Goal: Task Accomplishment & Management: Manage account settings

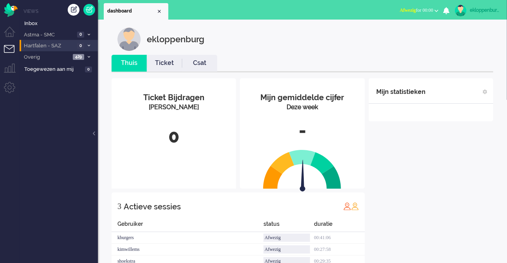
click at [61, 49] on span "Hartfalen - SAZ" at bounding box center [49, 45] width 52 height 7
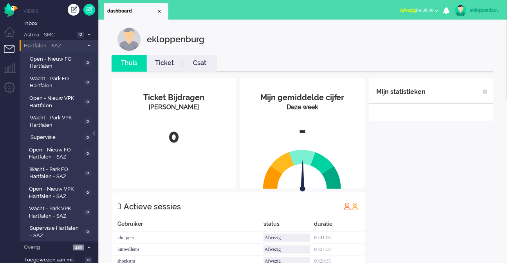
click at [61, 49] on span "Hartfalen - SAZ" at bounding box center [53, 45] width 61 height 7
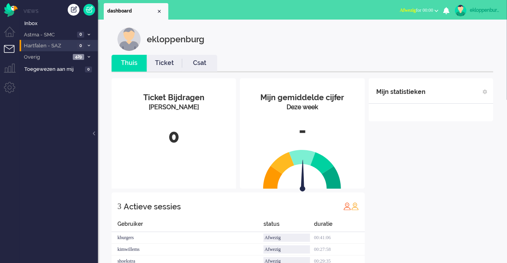
click at [81, 48] on span "0" at bounding box center [80, 46] width 7 height 6
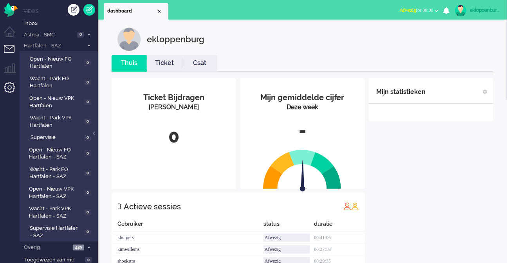
click at [12, 91] on li "Admin menu" at bounding box center [13, 91] width 18 height 18
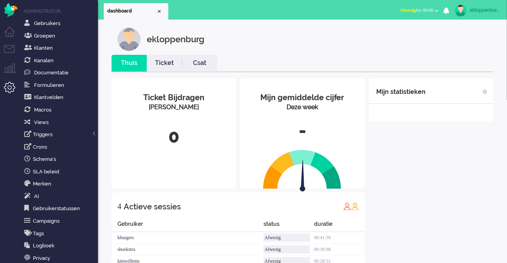
click at [494, 12] on div "ekloppenburg" at bounding box center [483, 10] width 29 height 8
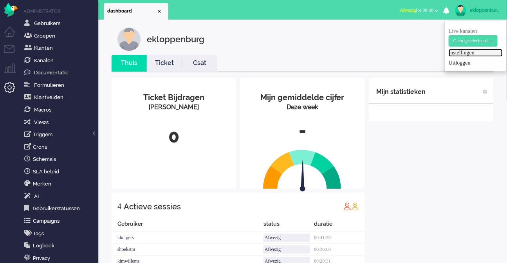
click at [465, 50] on link "Instellingen" at bounding box center [475, 53] width 54 height 8
select select
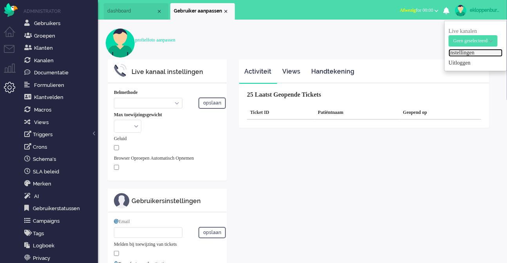
select select "inbound-new"
type input "[PHONE_NUMBER]"
type input "[PERSON_NAME][EMAIL_ADDRESS][DOMAIN_NAME]"
type input "[PHONE_NUMBER]"
select select "nl"
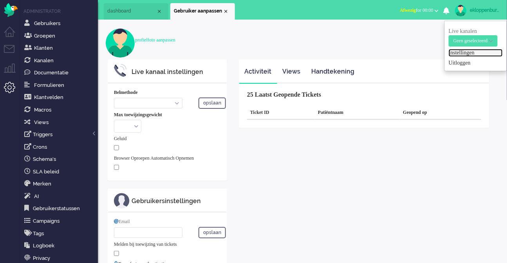
select select "en_GB"
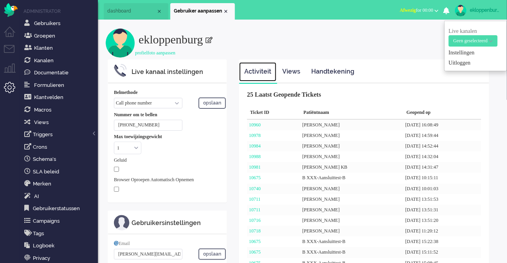
click at [272, 68] on link "Activiteit" at bounding box center [257, 71] width 37 height 19
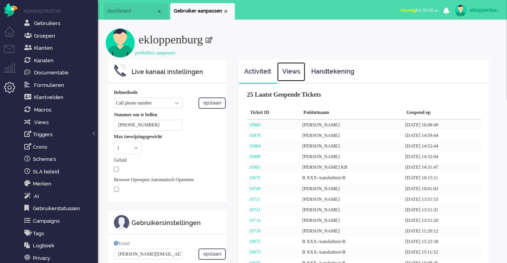
click at [286, 69] on link "Views" at bounding box center [291, 71] width 28 height 19
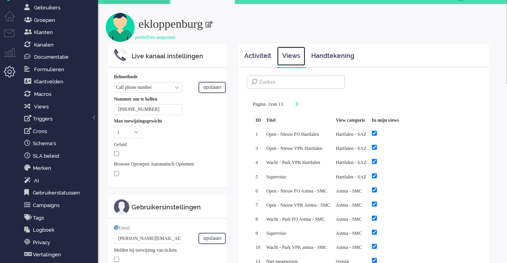
scroll to position [21, 0]
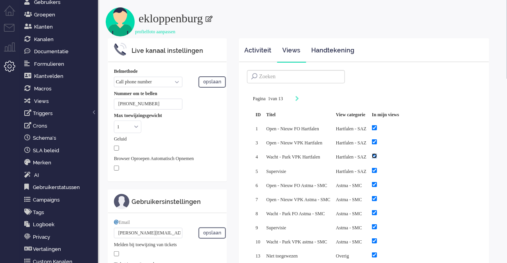
click at [377, 155] on input "checkbox" at bounding box center [374, 155] width 5 height 5
checkbox input "false"
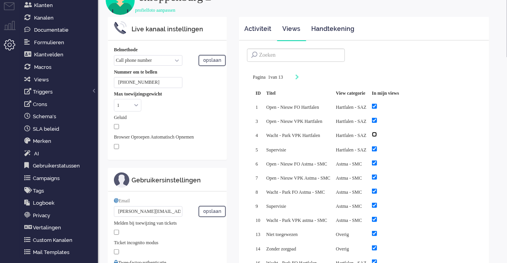
scroll to position [44, 0]
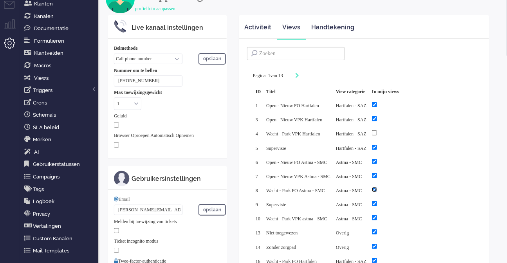
click at [377, 187] on input "checkbox" at bounding box center [374, 189] width 5 height 5
checkbox input "false"
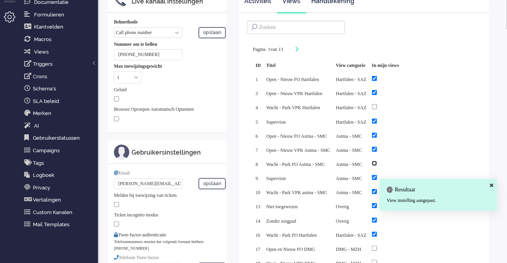
scroll to position [152, 0]
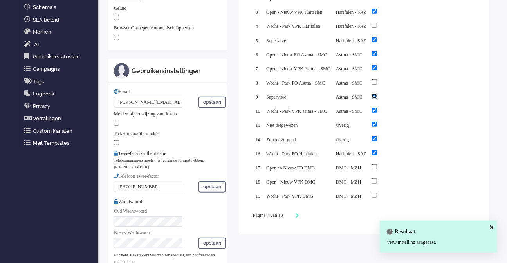
click at [377, 93] on input "checkbox" at bounding box center [374, 95] width 5 height 5
checkbox input "false"
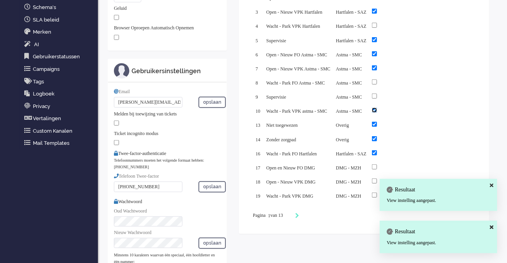
click at [377, 108] on input "checkbox" at bounding box center [374, 110] width 5 height 5
checkbox input "false"
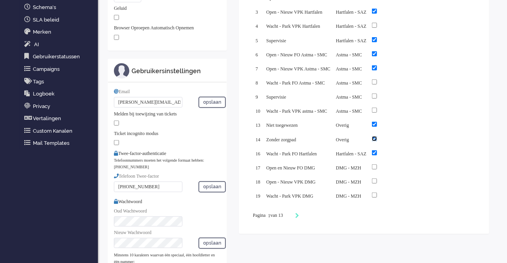
click at [377, 136] on input "checkbox" at bounding box center [374, 138] width 5 height 5
checkbox input "false"
click at [377, 150] on input "checkbox" at bounding box center [374, 152] width 5 height 5
checkbox input "false"
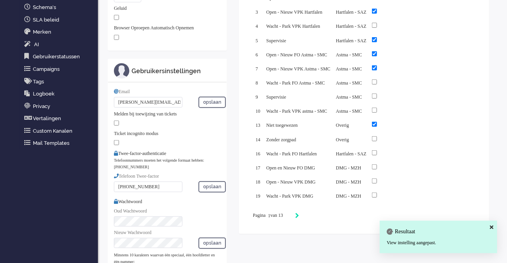
click at [299, 213] on icon "Next" at bounding box center [297, 215] width 4 height 5
type input "2"
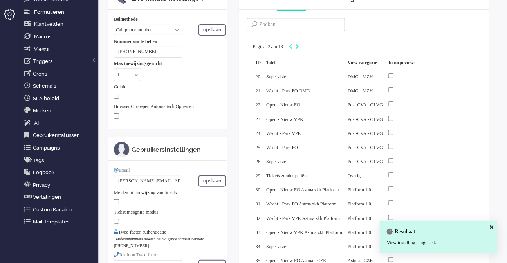
scroll to position [76, 0]
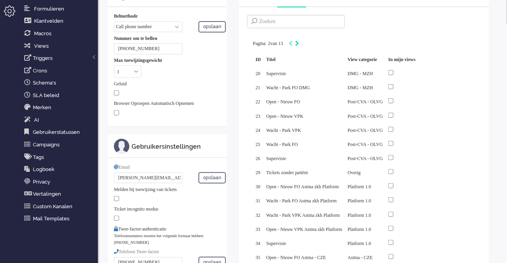
click at [299, 41] on icon "Next" at bounding box center [297, 43] width 4 height 5
type input "3"
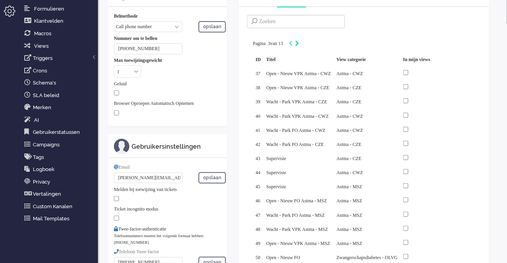
click at [299, 42] on icon "Next" at bounding box center [297, 43] width 4 height 5
type input "4"
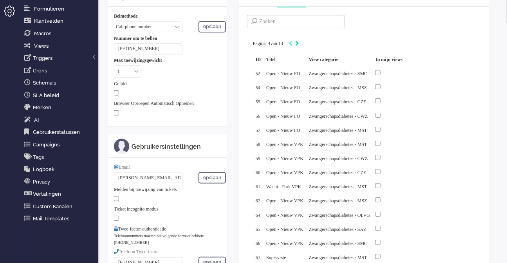
click at [299, 42] on icon "Next" at bounding box center [297, 43] width 4 height 5
type input "5"
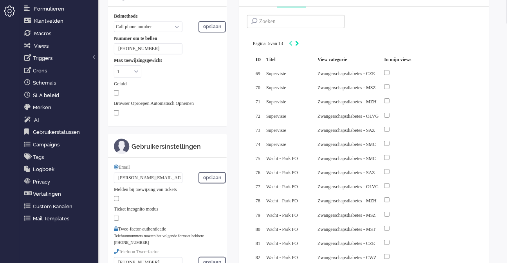
click at [299, 42] on icon "Next" at bounding box center [297, 43] width 4 height 5
type input "6"
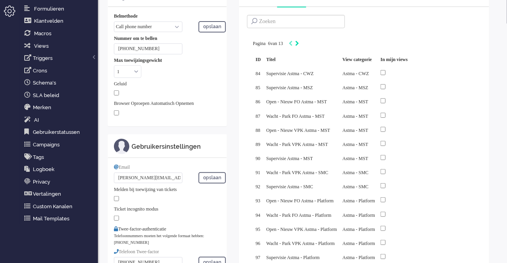
click at [299, 42] on icon "Next" at bounding box center [297, 43] width 4 height 5
type input "7"
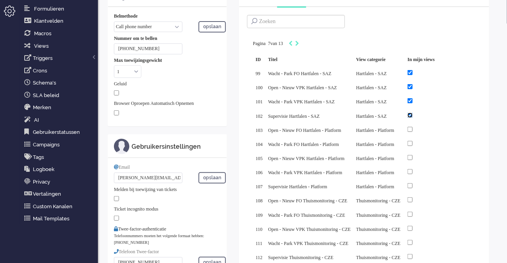
click at [412, 118] on input "checkbox" at bounding box center [409, 115] width 5 height 5
checkbox input "false"
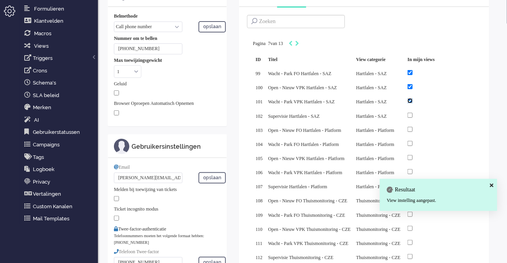
click at [412, 103] on input "checkbox" at bounding box center [409, 100] width 5 height 5
checkbox input "false"
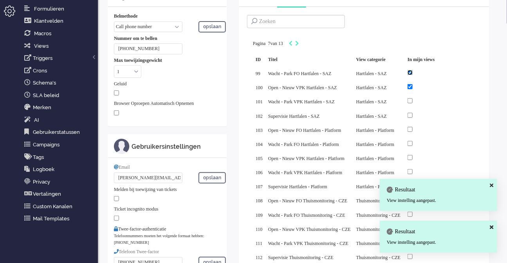
click at [412, 75] on input "checkbox" at bounding box center [409, 72] width 5 height 5
checkbox input "false"
click at [299, 41] on icon "Next" at bounding box center [297, 43] width 4 height 5
type input "8"
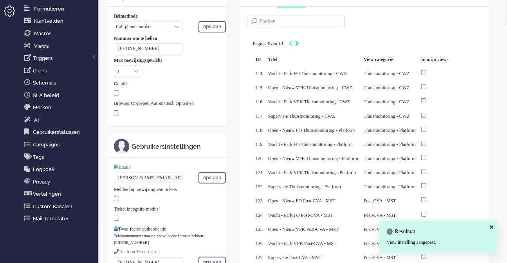
click at [299, 41] on icon "Next" at bounding box center [297, 43] width 4 height 5
type input "9"
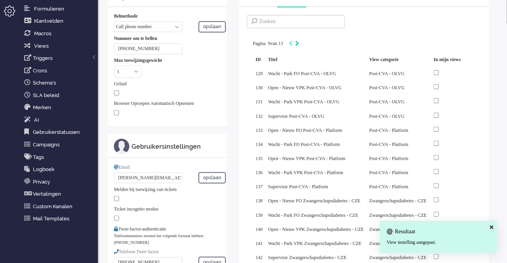
click at [299, 41] on icon "Next" at bounding box center [297, 43] width 4 height 5
type input "10"
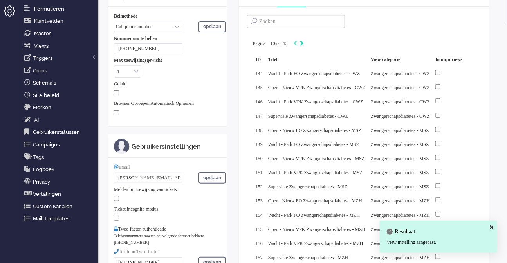
click at [304, 41] on div "Pagination" at bounding box center [296, 44] width 13 height 8
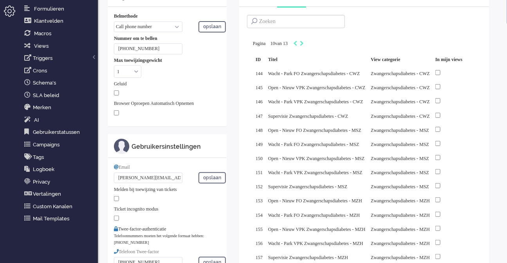
click at [314, 44] on div "Pagina 10 van 13" at bounding box center [364, 44] width 222 height 8
click at [304, 44] on icon "Next" at bounding box center [302, 43] width 4 height 5
type input "11"
click at [304, 44] on icon "Next" at bounding box center [302, 43] width 4 height 5
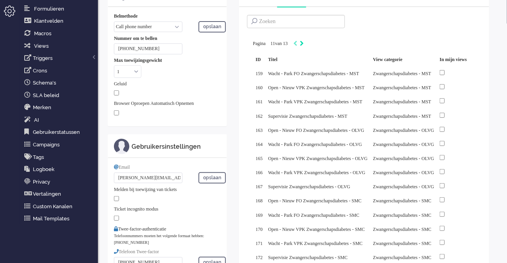
type input "12"
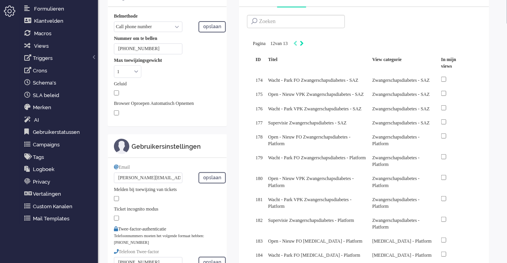
click at [304, 44] on icon "Next" at bounding box center [302, 43] width 4 height 5
type input "13"
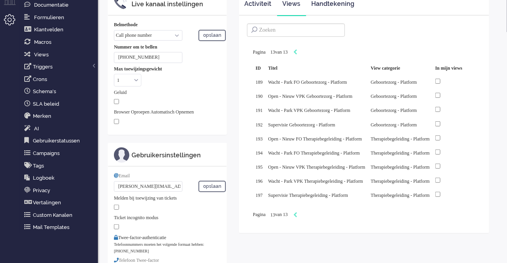
scroll to position [0, 0]
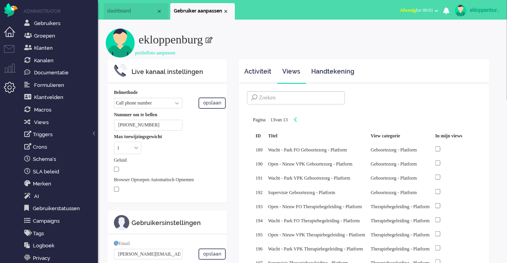
click at [11, 32] on li "Dashboard menu" at bounding box center [13, 36] width 18 height 18
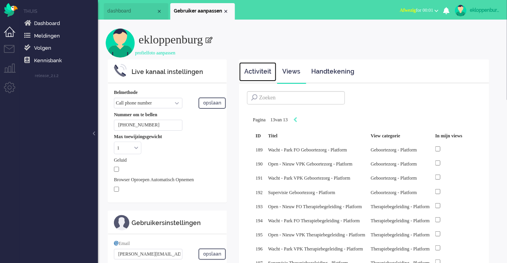
click at [257, 64] on link "Activiteit" at bounding box center [257, 71] width 37 height 19
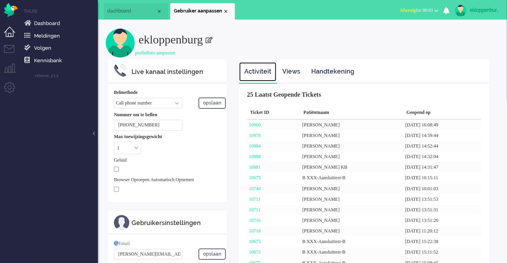
click at [132, 11] on span "dashboard" at bounding box center [131, 11] width 49 height 7
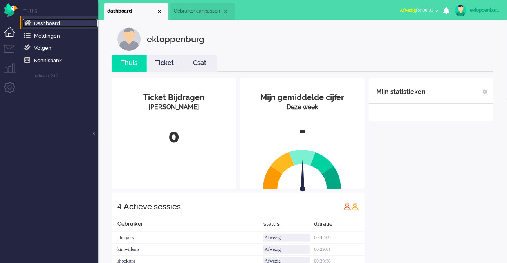
click at [40, 20] on link "Dashboard" at bounding box center [60, 23] width 75 height 9
click at [13, 43] on li "Dashboard menu" at bounding box center [13, 36] width 18 height 18
click at [6, 50] on li "Tickets menu" at bounding box center [13, 54] width 18 height 18
click at [6, 48] on li "Tickets menu" at bounding box center [13, 54] width 18 height 18
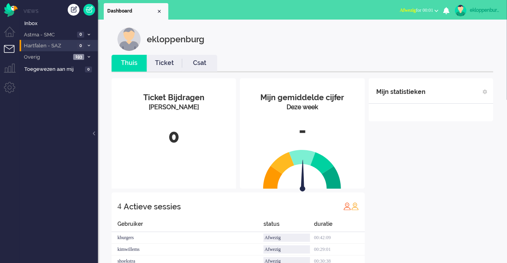
click at [55, 46] on span "Hartfalen - SAZ" at bounding box center [49, 45] width 52 height 7
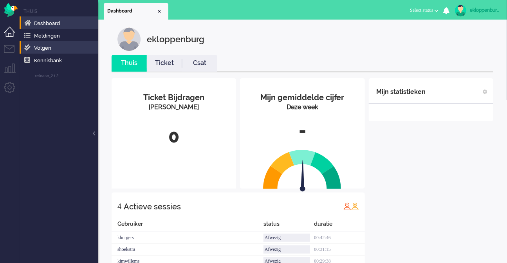
click at [22, 51] on li "Volgen" at bounding box center [59, 47] width 78 height 13
click at [5, 49] on li "Tickets menu" at bounding box center [13, 54] width 18 height 18
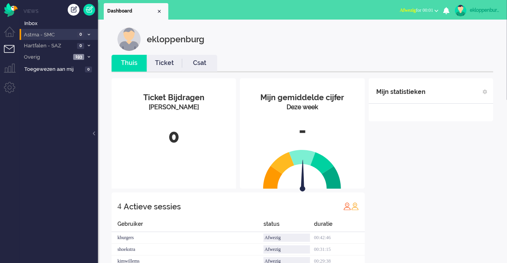
click at [62, 38] on span "Astma - SMC" at bounding box center [49, 34] width 52 height 7
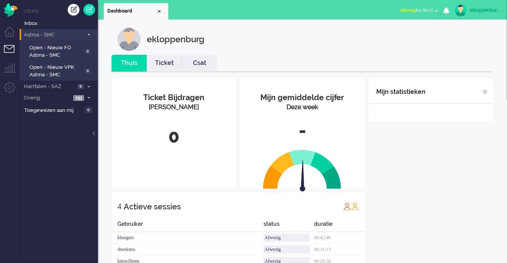
click at [66, 29] on li "Astma - SMC 0" at bounding box center [59, 34] width 78 height 11
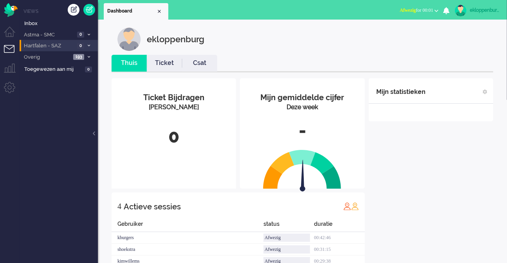
click at [62, 46] on span "Hartfalen - SAZ" at bounding box center [49, 45] width 52 height 7
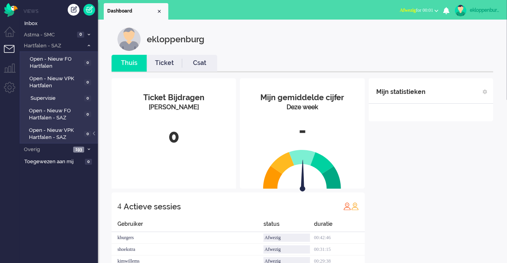
click at [478, 14] on div "ekloppenburg" at bounding box center [483, 10] width 29 height 8
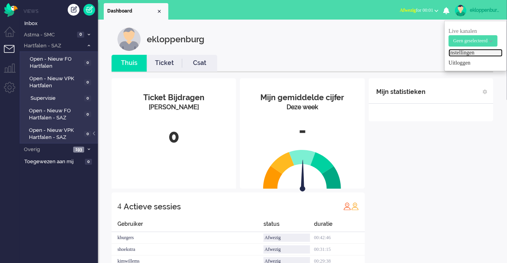
click at [464, 50] on link "Instellingen" at bounding box center [475, 53] width 54 height 8
select select "nl"
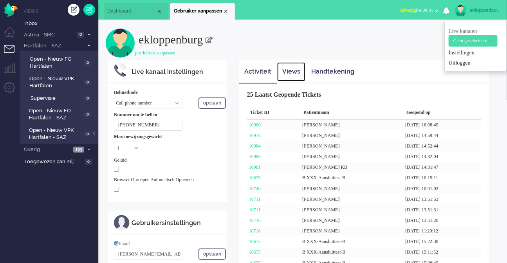
click at [288, 75] on link "Views" at bounding box center [291, 71] width 28 height 19
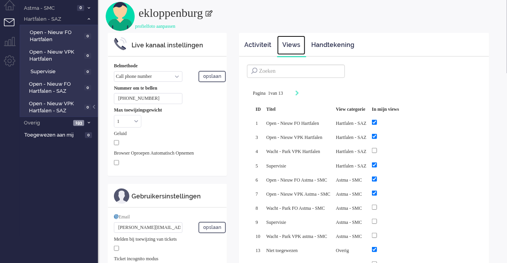
scroll to position [34, 0]
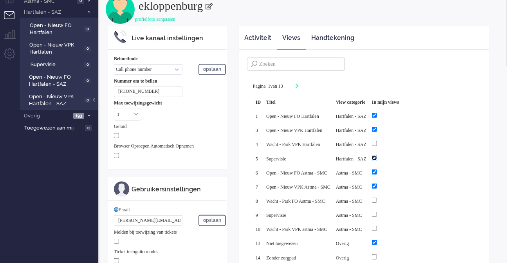
click at [377, 157] on input "checkbox" at bounding box center [374, 157] width 5 height 5
checkbox input "false"
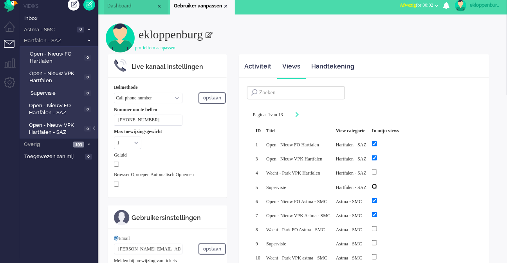
scroll to position [0, 0]
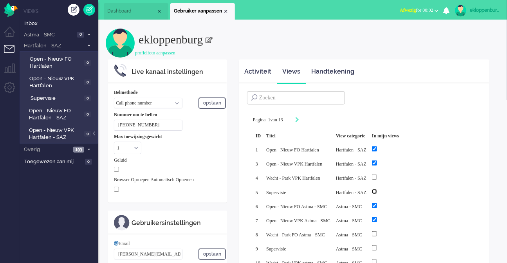
click at [130, 11] on span "Dashboard" at bounding box center [131, 11] width 49 height 7
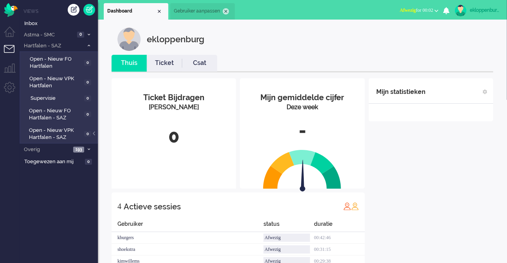
click at [224, 11] on div "Close tab" at bounding box center [226, 11] width 6 height 6
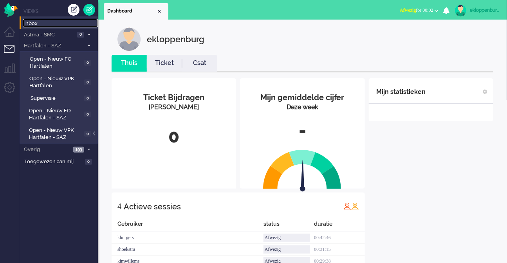
click at [28, 24] on span "Inbox" at bounding box center [61, 23] width 74 height 7
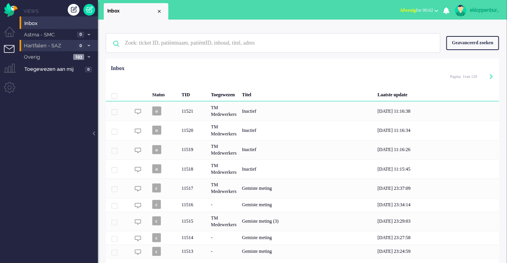
click at [45, 48] on span "Hartfalen - SAZ" at bounding box center [49, 45] width 52 height 7
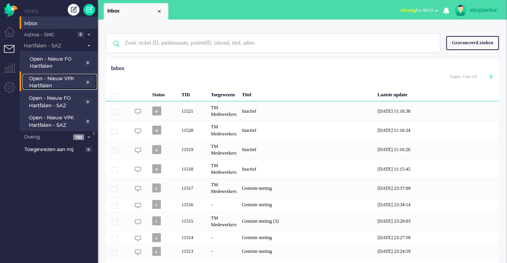
click at [55, 79] on span "Open - Nieuw VPK Hartfalen" at bounding box center [55, 82] width 52 height 14
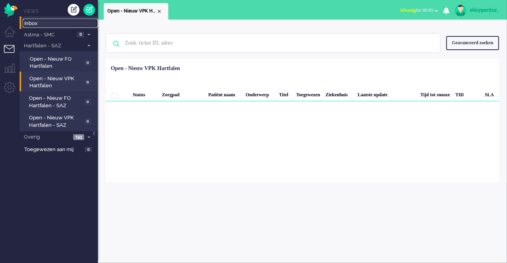
click at [34, 23] on span "Inbox" at bounding box center [61, 23] width 74 height 7
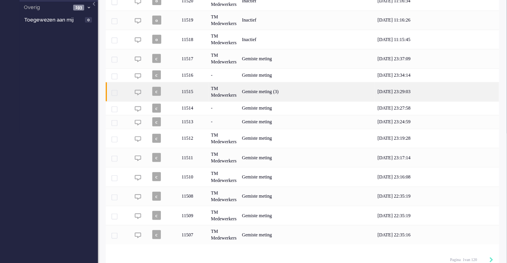
scroll to position [138, 0]
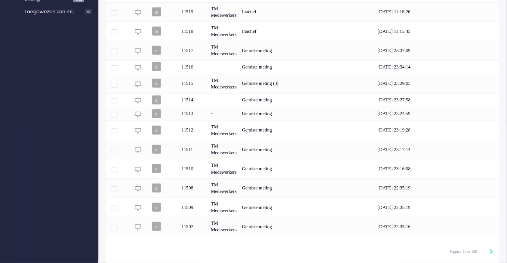
click at [488, 251] on div "Pagination" at bounding box center [486, 252] width 13 height 8
click at [490, 251] on icon "Next" at bounding box center [491, 251] width 4 height 5
type input "2"
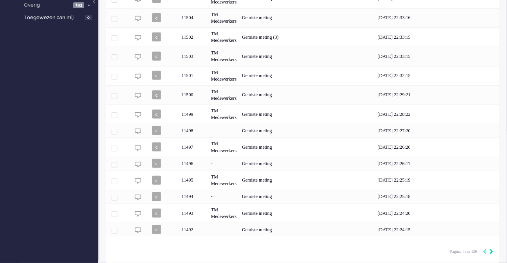
click at [490, 251] on icon "Next" at bounding box center [491, 251] width 4 height 5
type input "3"
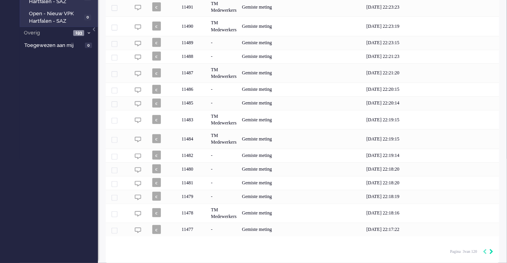
click at [490, 251] on icon "Next" at bounding box center [491, 251] width 4 height 5
type input "4"
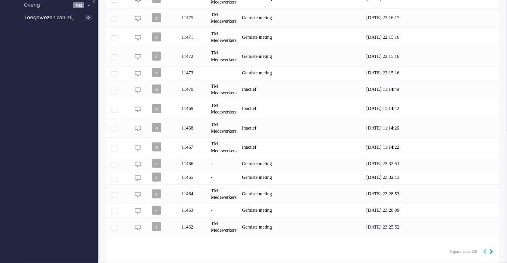
click at [490, 251] on icon "Next" at bounding box center [491, 251] width 4 height 5
type input "5"
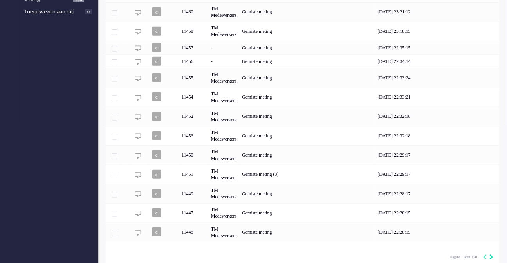
click at [490, 251] on div "Pagina 5 van 120" at bounding box center [471, 257] width 43 height 12
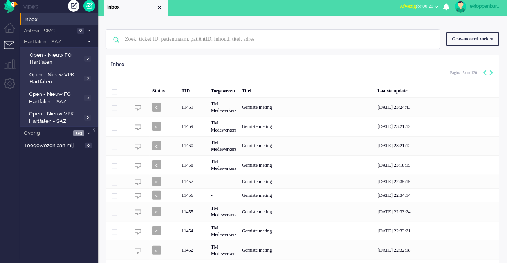
scroll to position [0, 0]
